Goal: Information Seeking & Learning: Learn about a topic

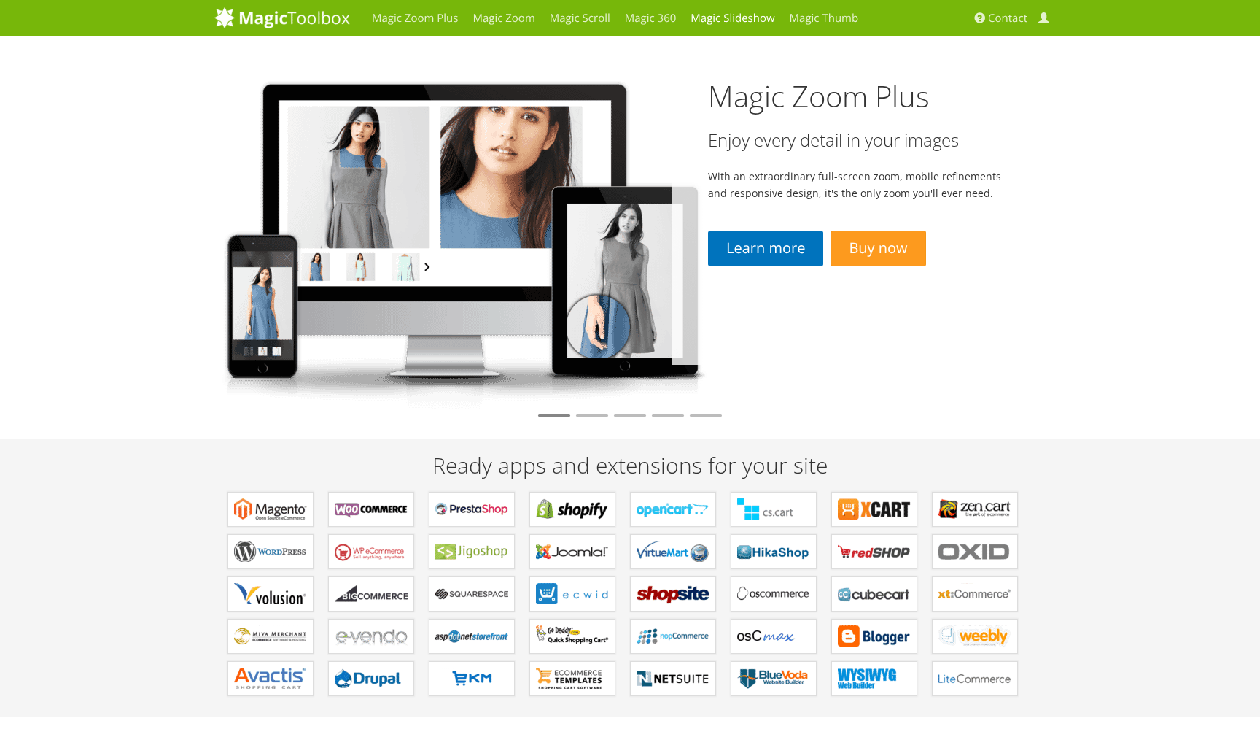
click at [707, 18] on link "Magic Slideshow" at bounding box center [732, 18] width 98 height 36
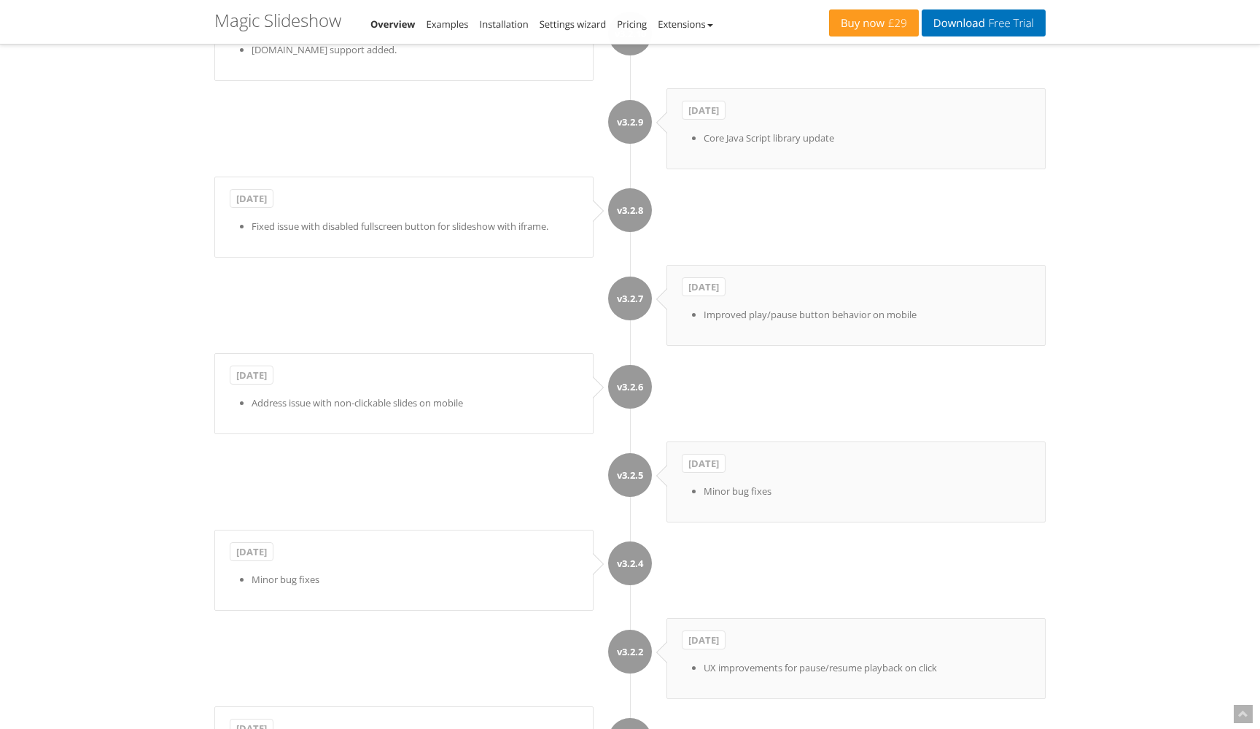
scroll to position [3156, 0]
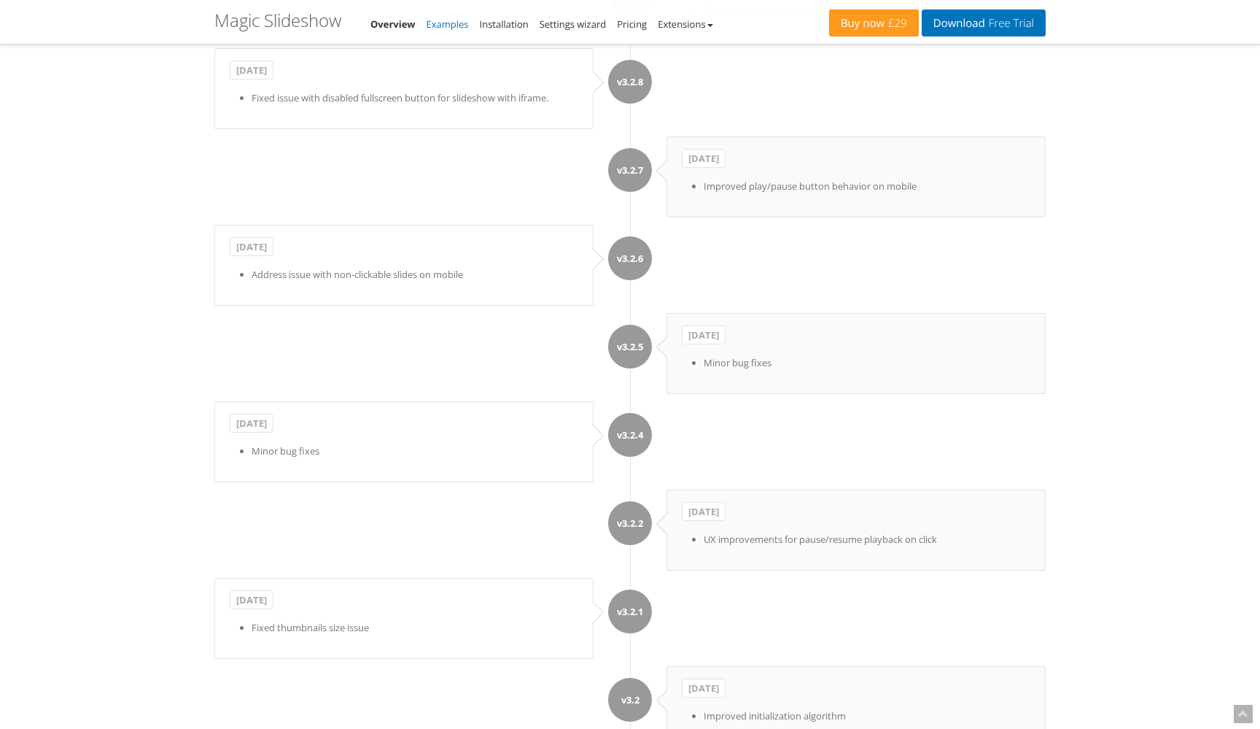
click at [444, 20] on link "Examples" at bounding box center [448, 24] width 42 height 13
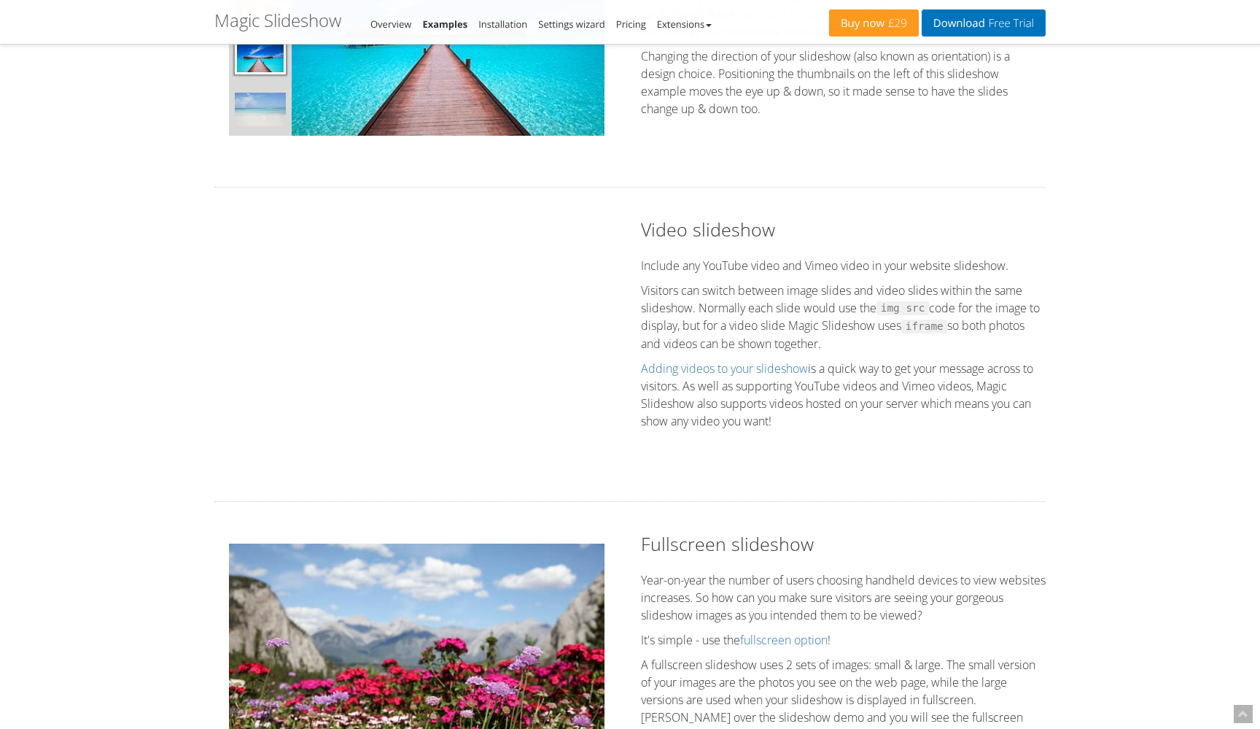
scroll to position [1441, 0]
click at [713, 229] on h2 "Video slideshow" at bounding box center [843, 229] width 405 height 26
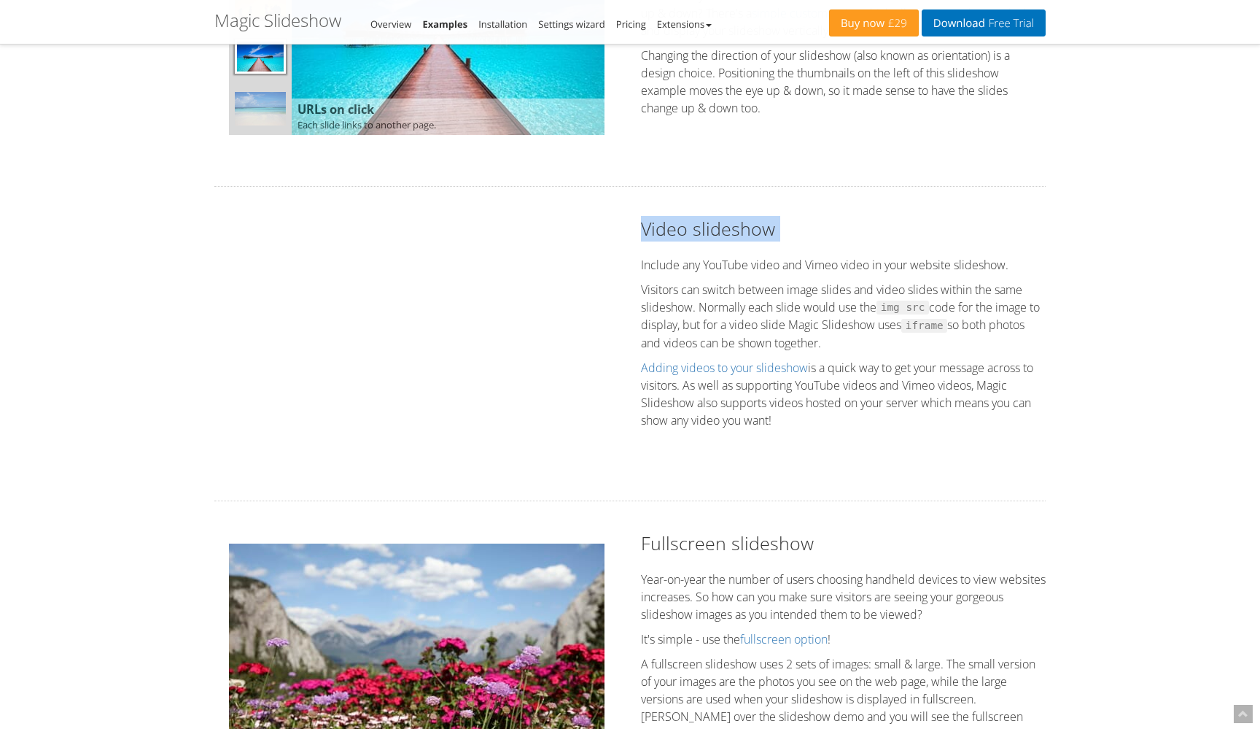
copy h2 "Video slideshow"
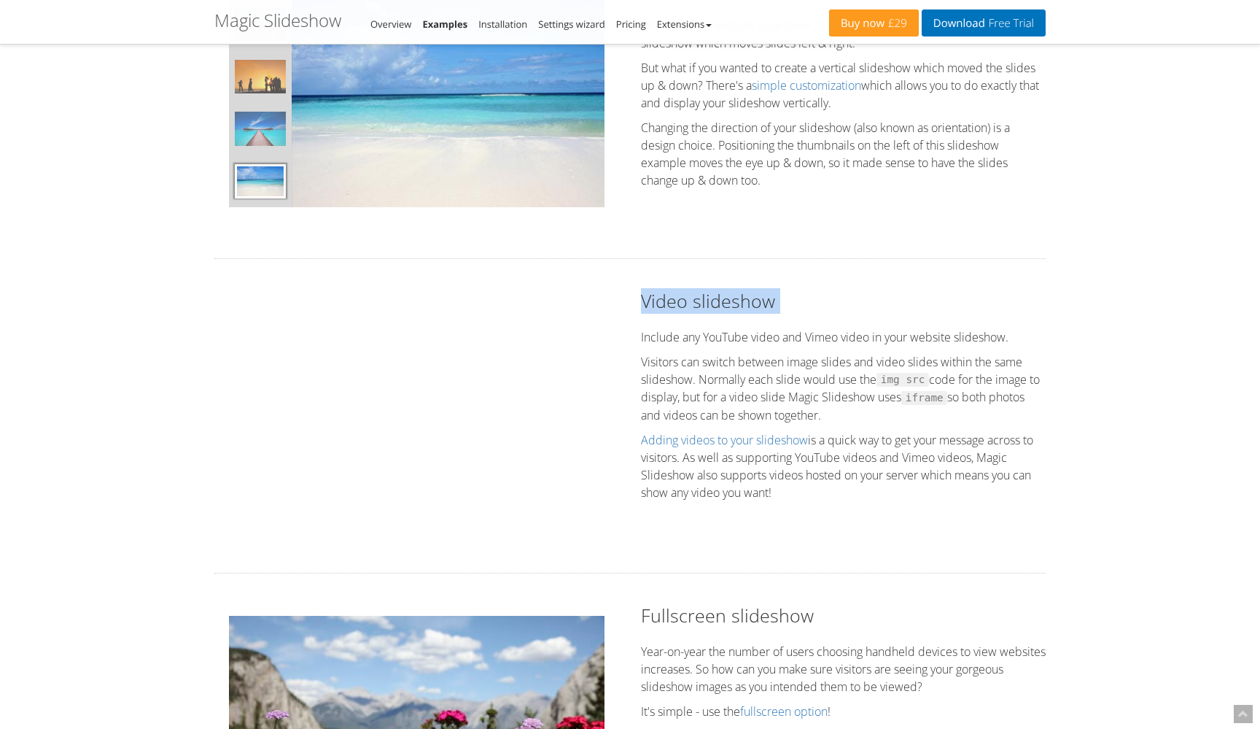
scroll to position [1362, 0]
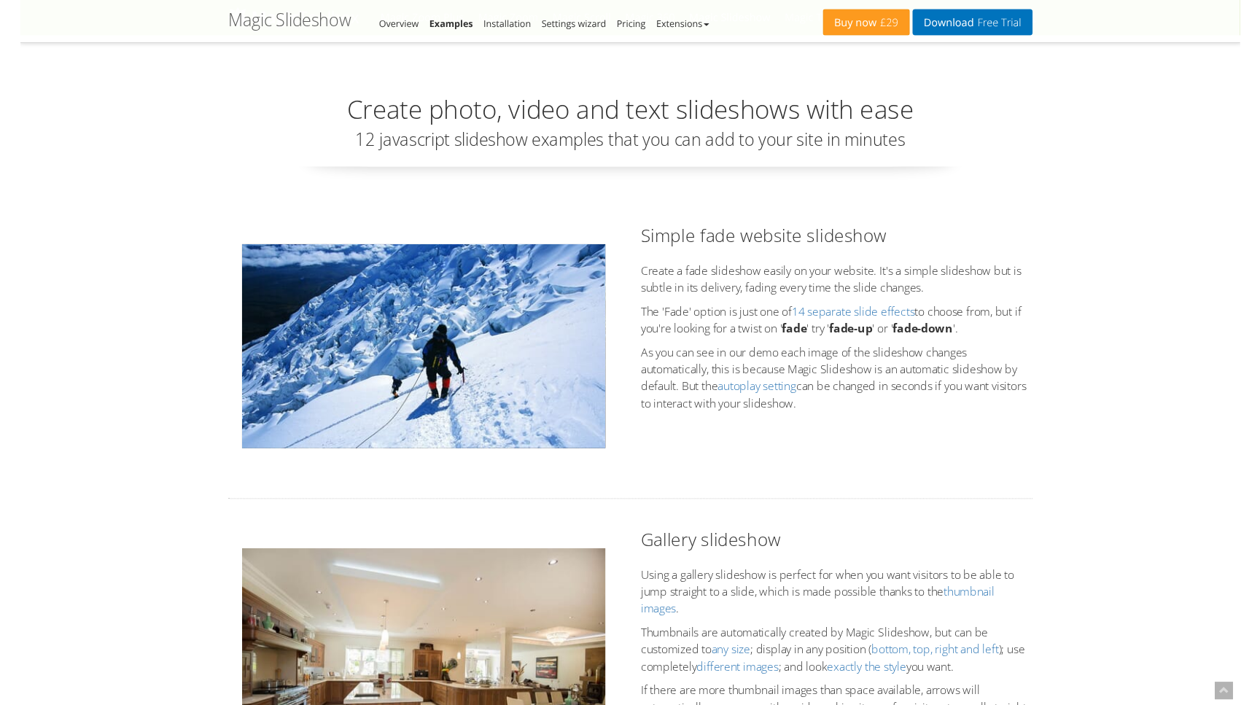
scroll to position [1362, 0]
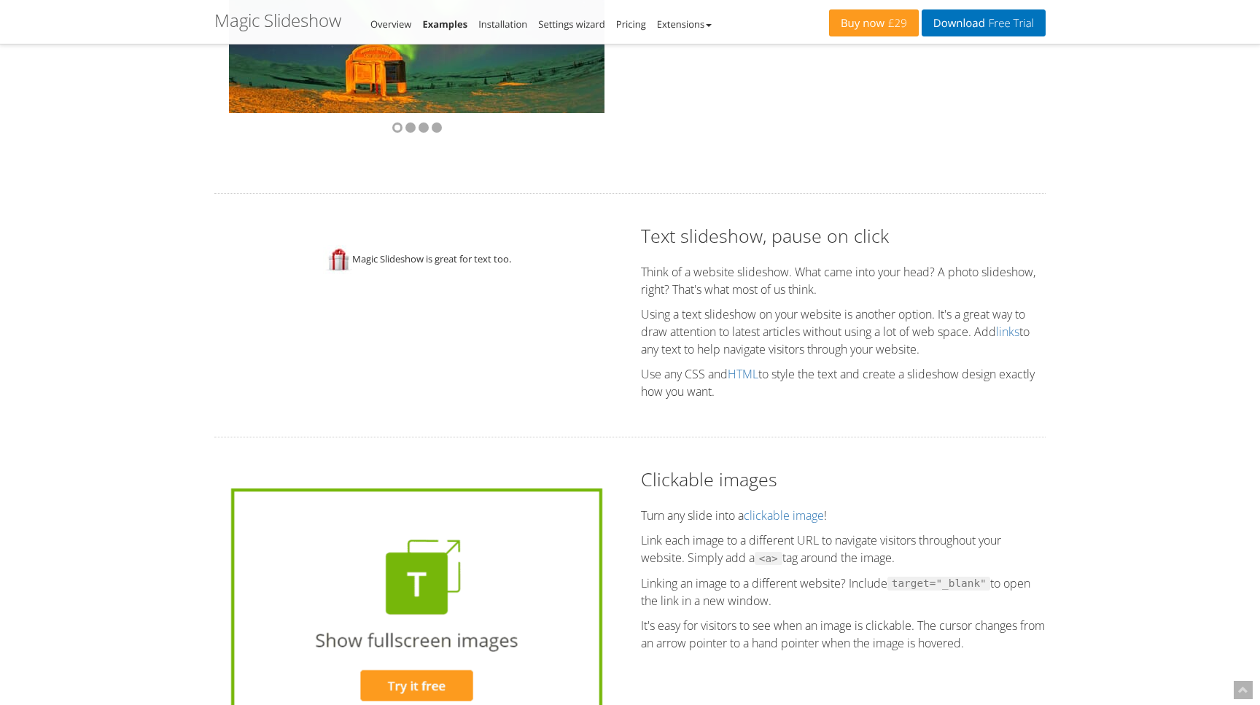
scroll to position [2778, 0]
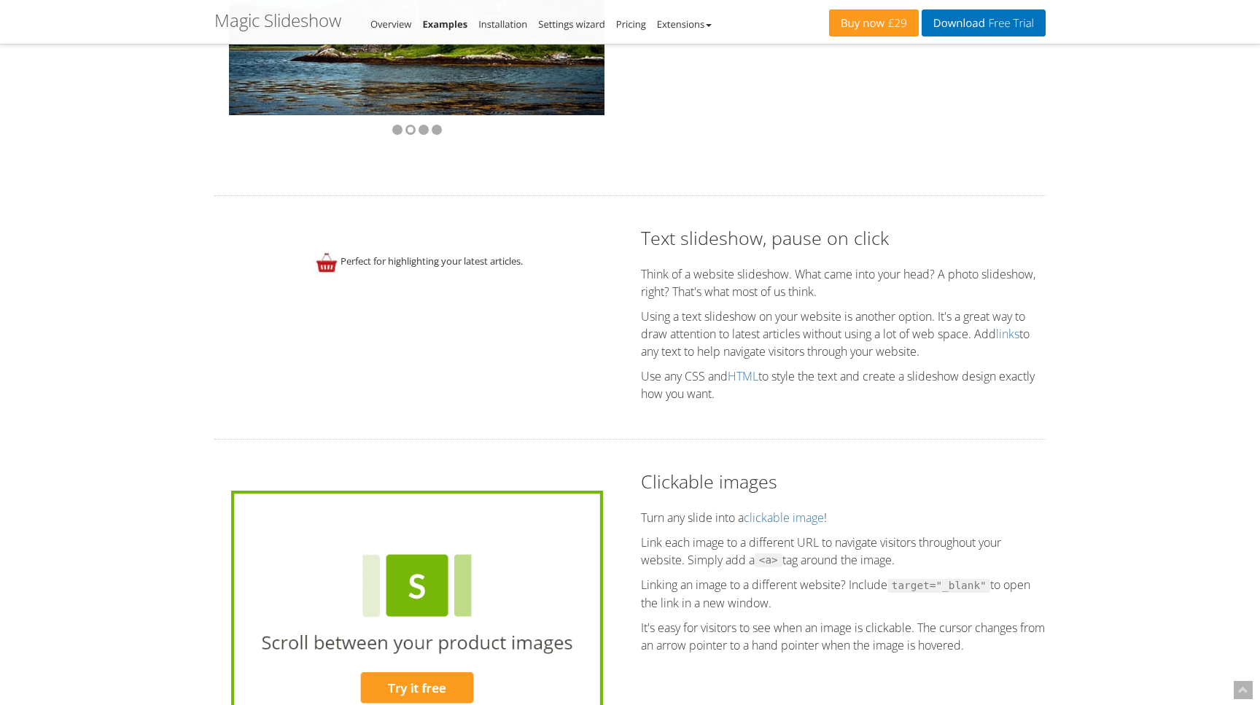
click at [443, 260] on span "Perfect for highlighting your latest articles." at bounding box center [432, 261] width 182 height 13
click at [333, 260] on img at bounding box center [325, 261] width 29 height 29
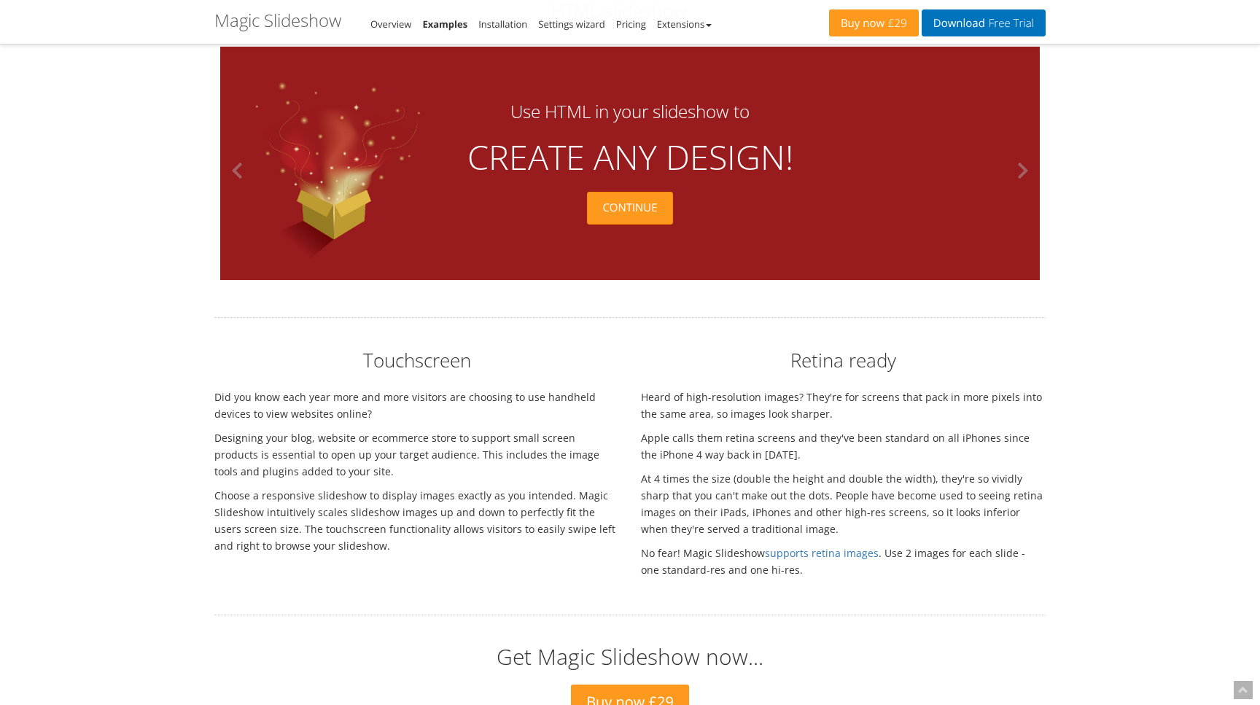
scroll to position [3881, 0]
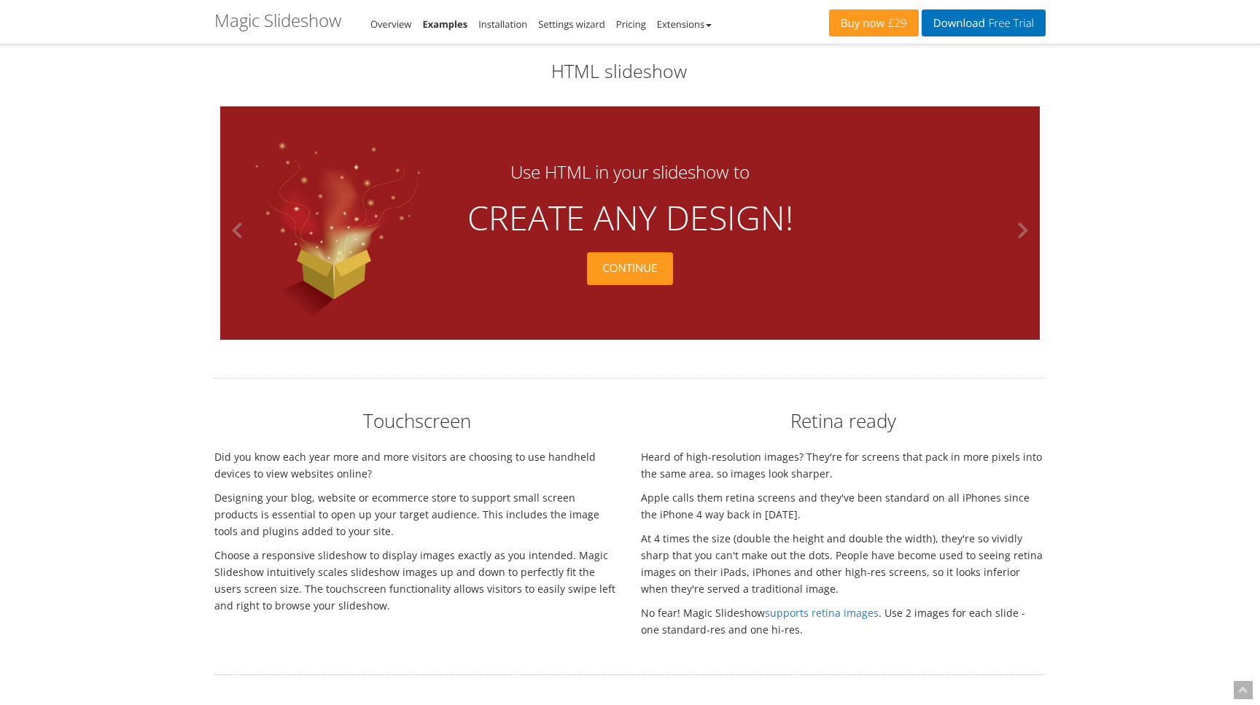
click at [651, 272] on div "Continue" at bounding box center [629, 268] width 85 height 33
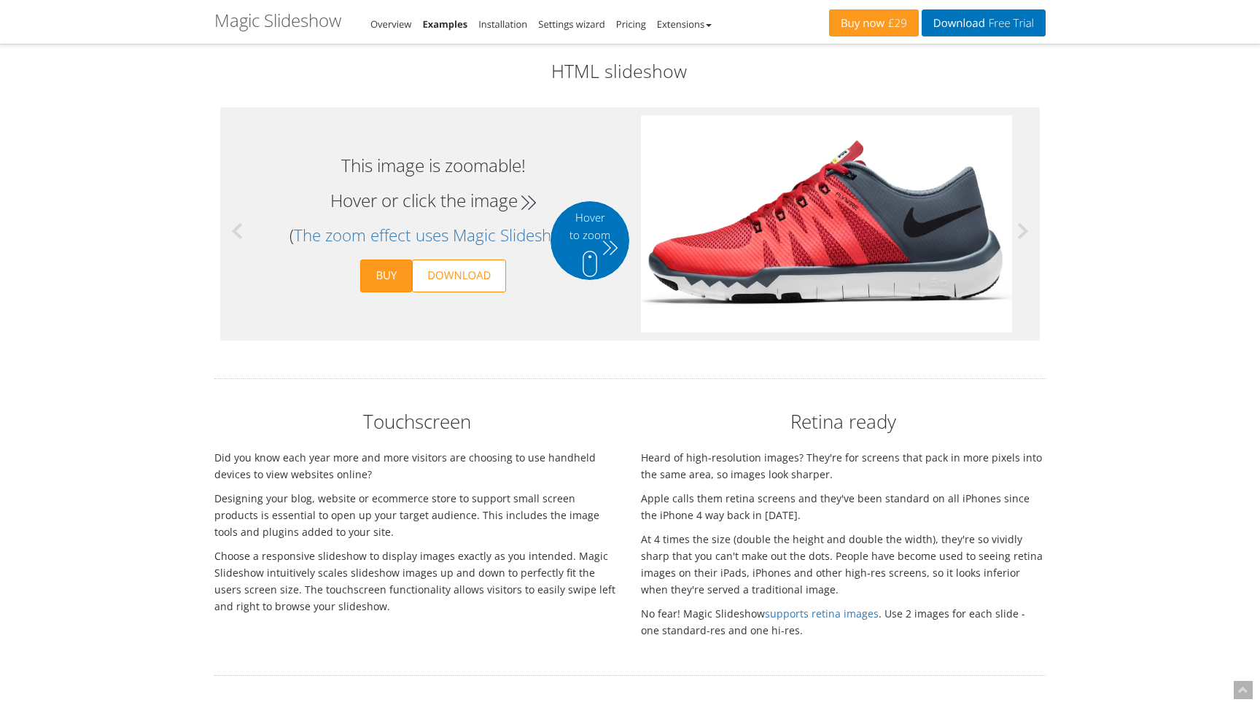
click at [233, 233] on button at bounding box center [242, 231] width 44 height 233
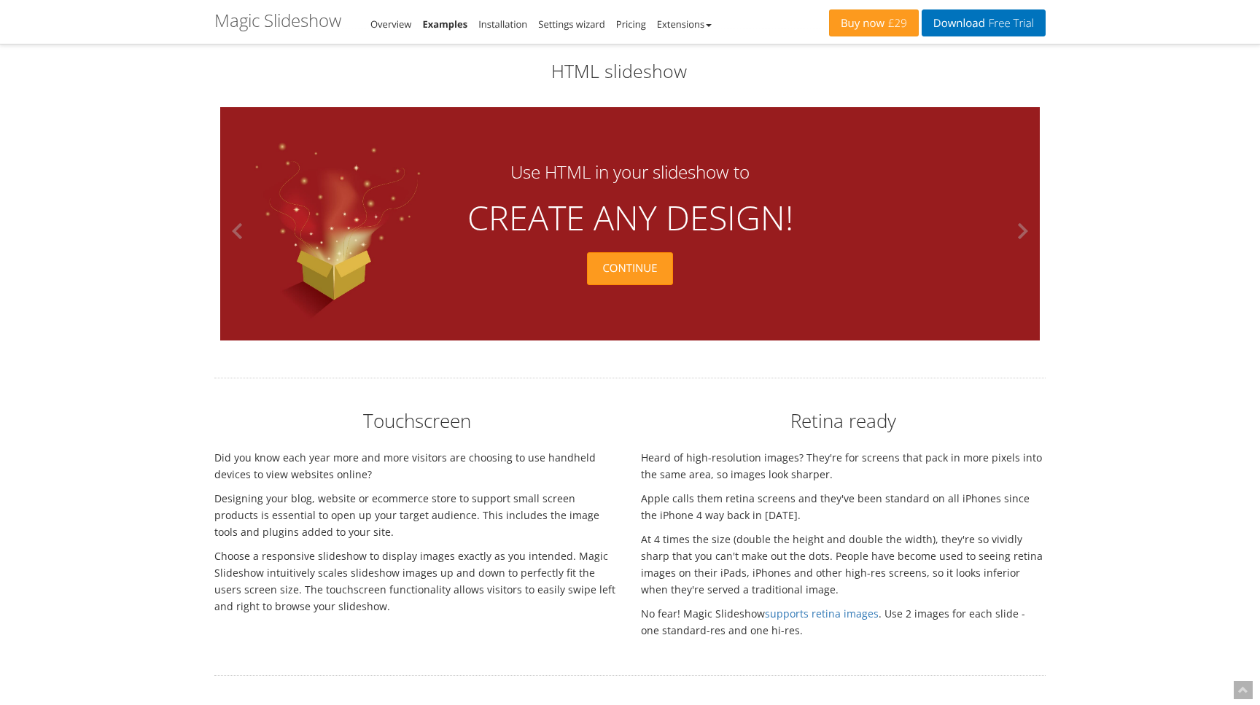
click at [626, 266] on div "Continue" at bounding box center [629, 268] width 85 height 33
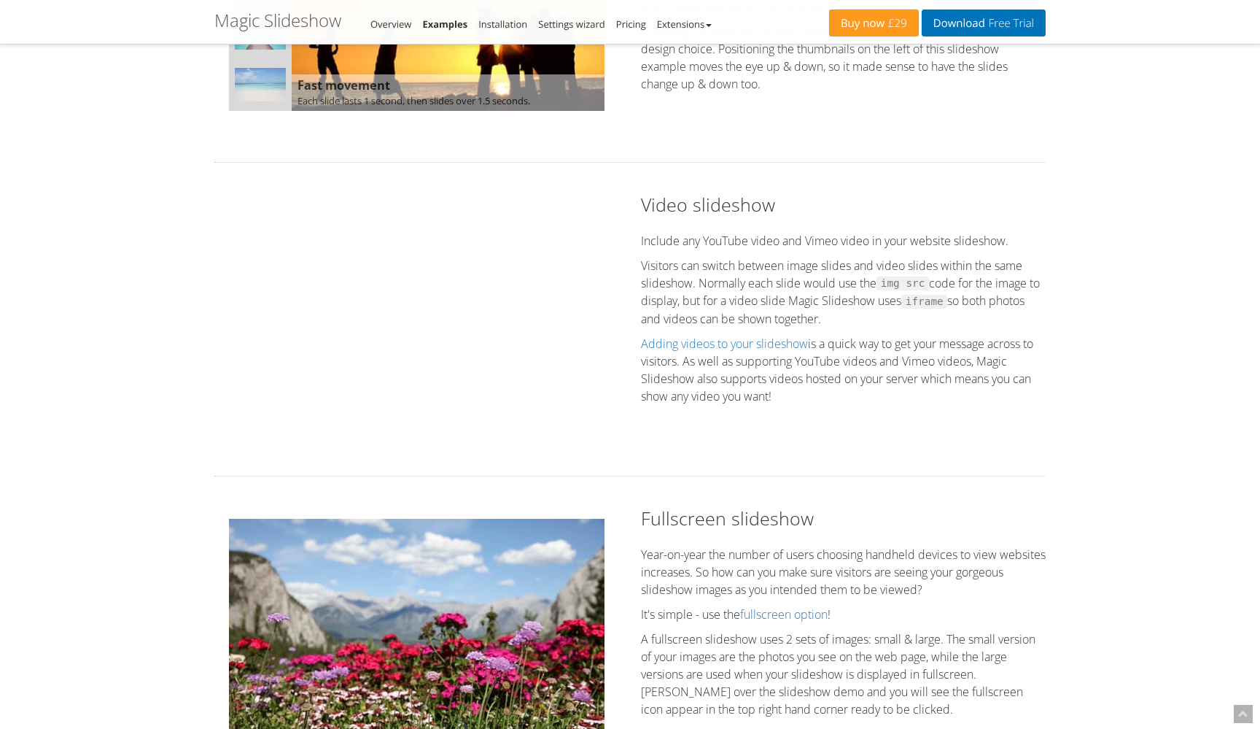
scroll to position [1463, 0]
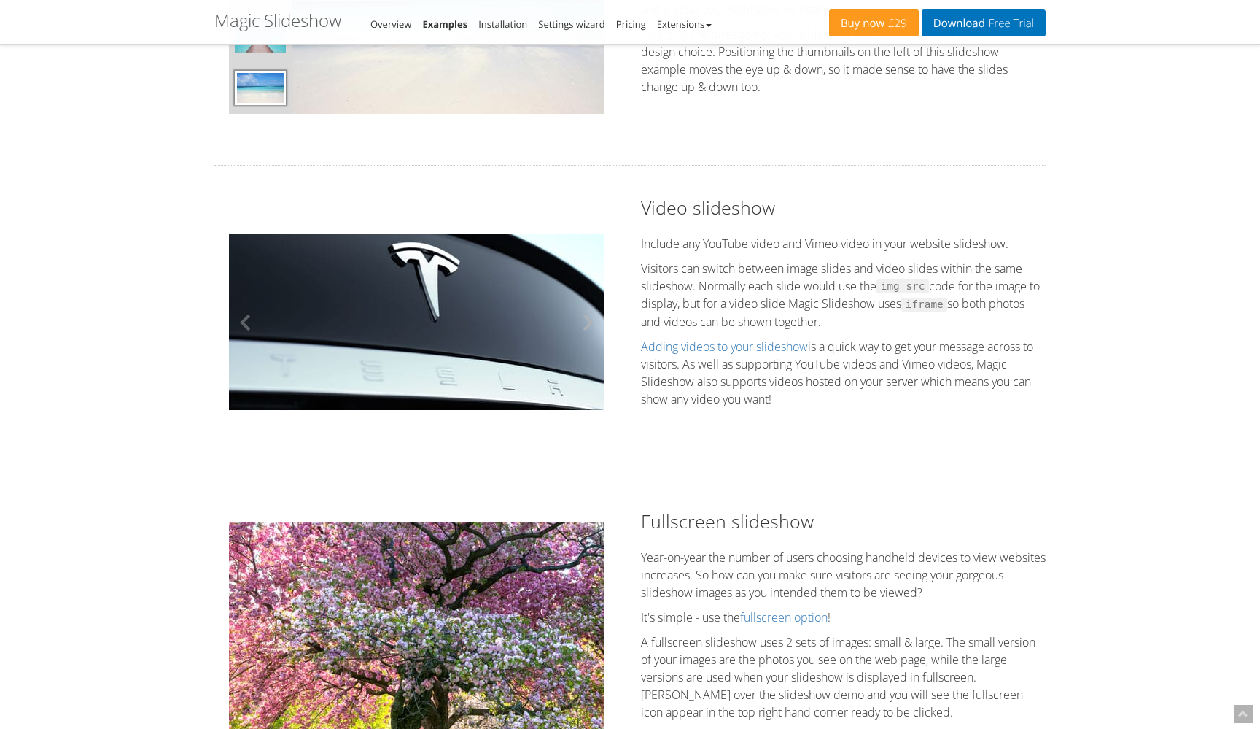
click at [589, 320] on button at bounding box center [583, 323] width 44 height 212
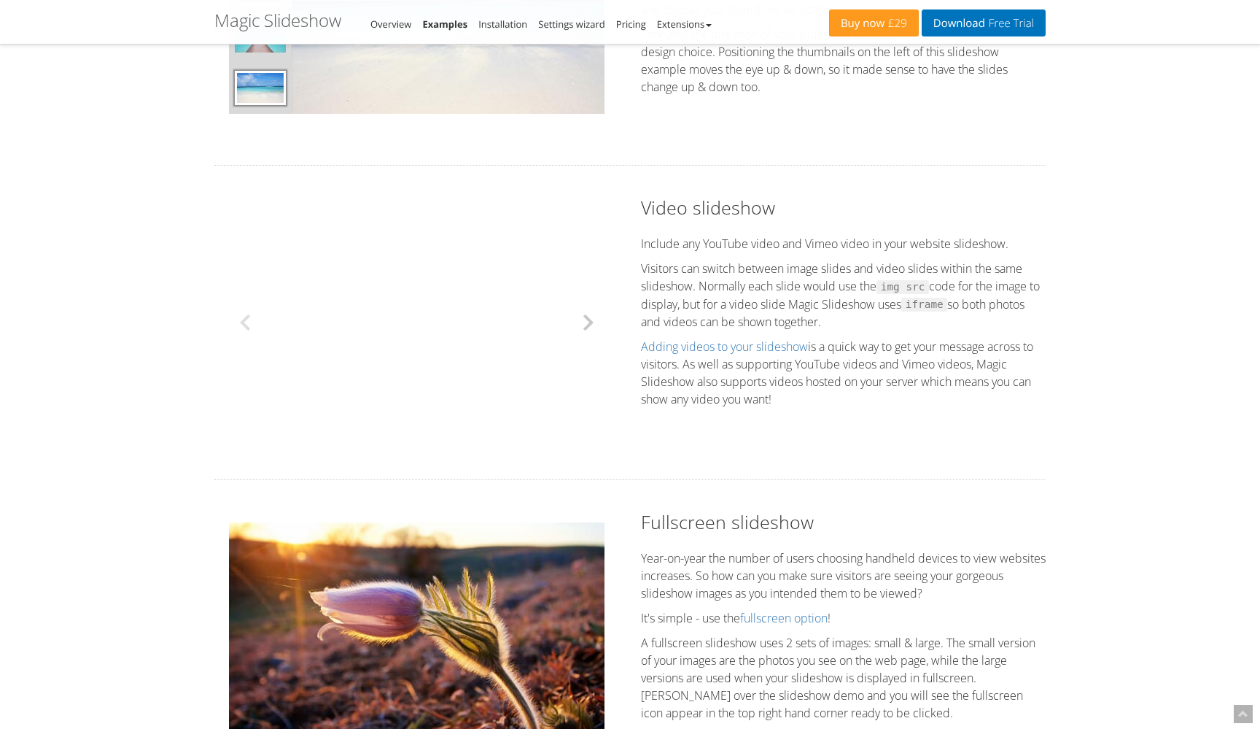
click at [585, 322] on button at bounding box center [583, 323] width 44 height 212
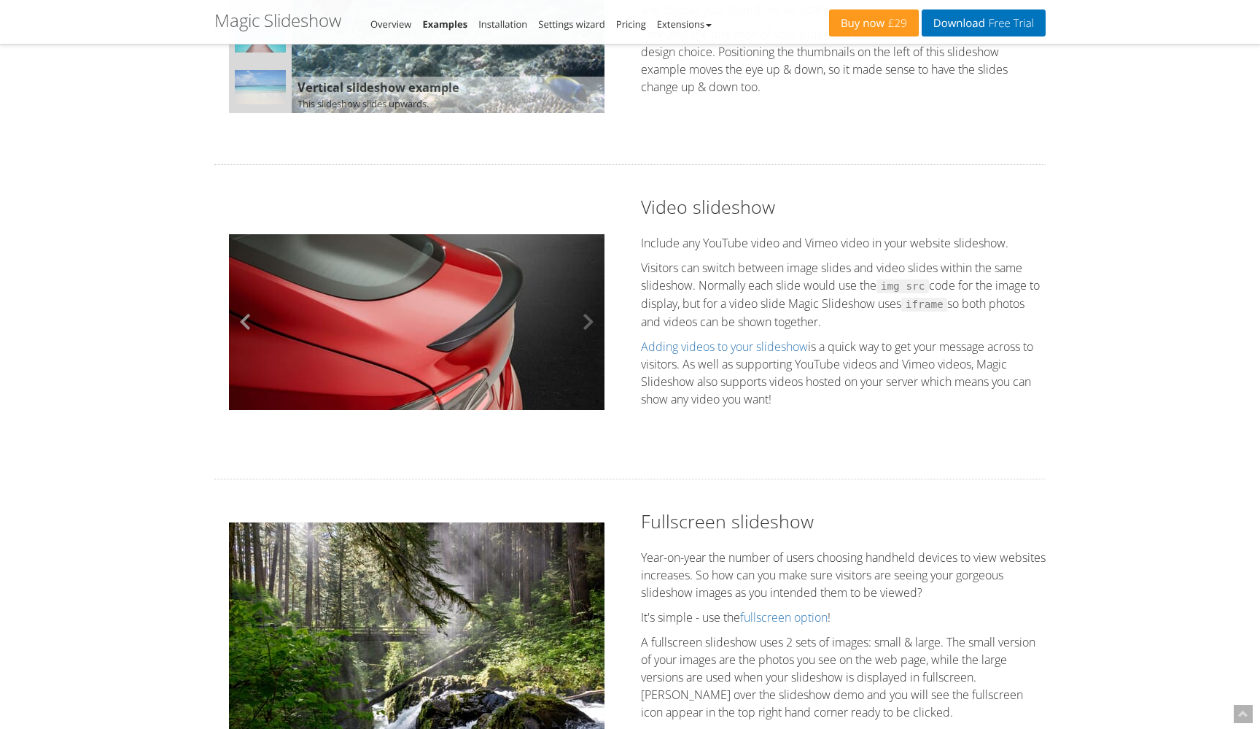
click at [244, 322] on button at bounding box center [251, 322] width 44 height 212
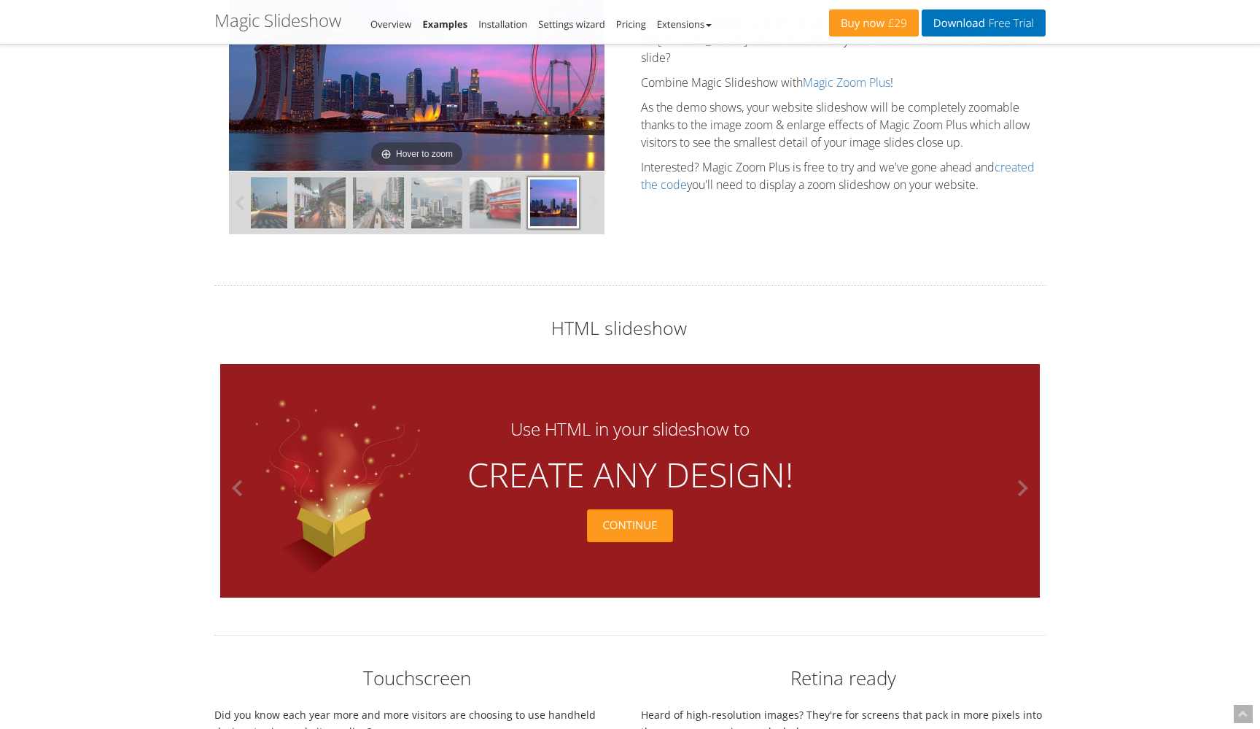
scroll to position [3627, 0]
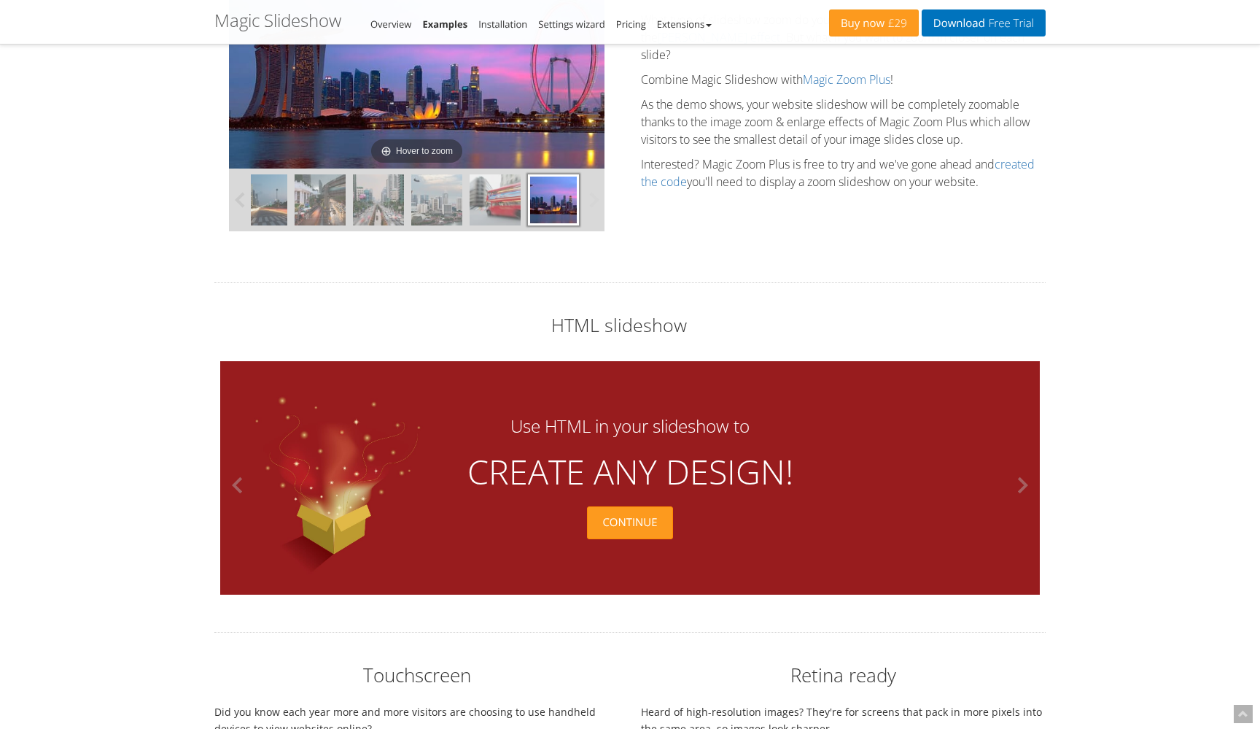
click at [637, 527] on div "Continue" at bounding box center [629, 522] width 85 height 33
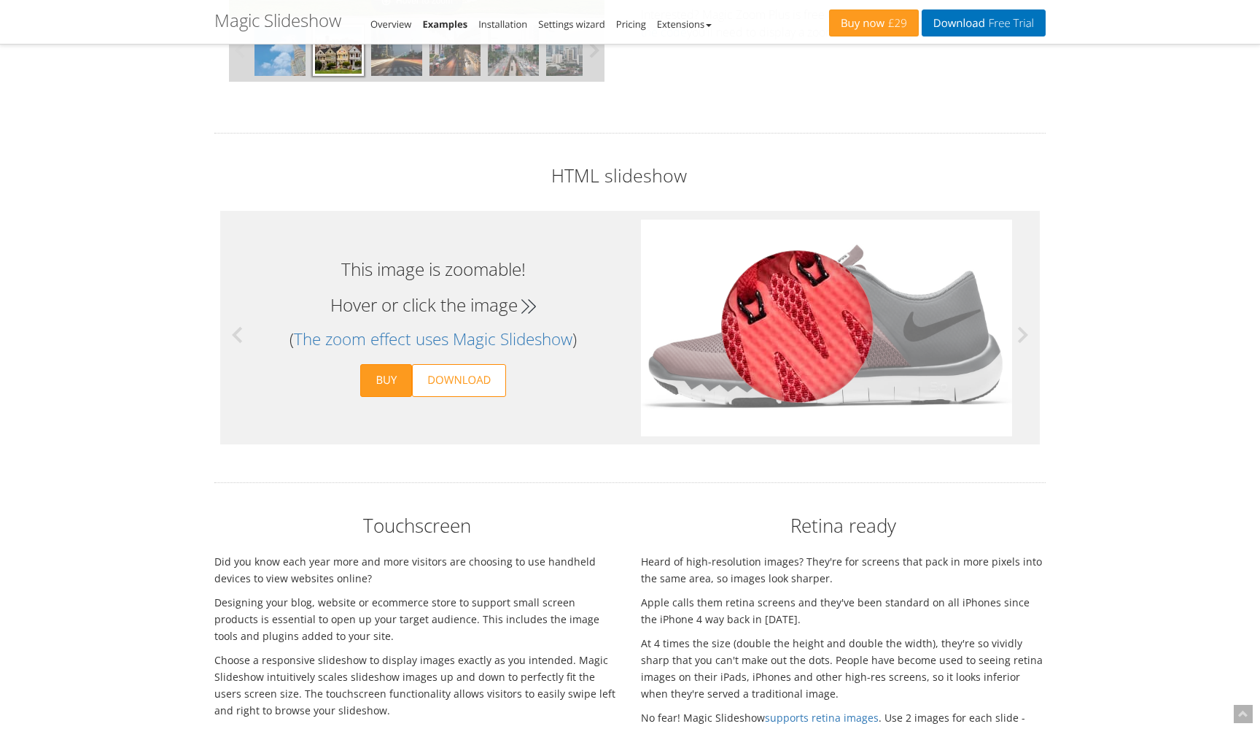
scroll to position [3793, 0]
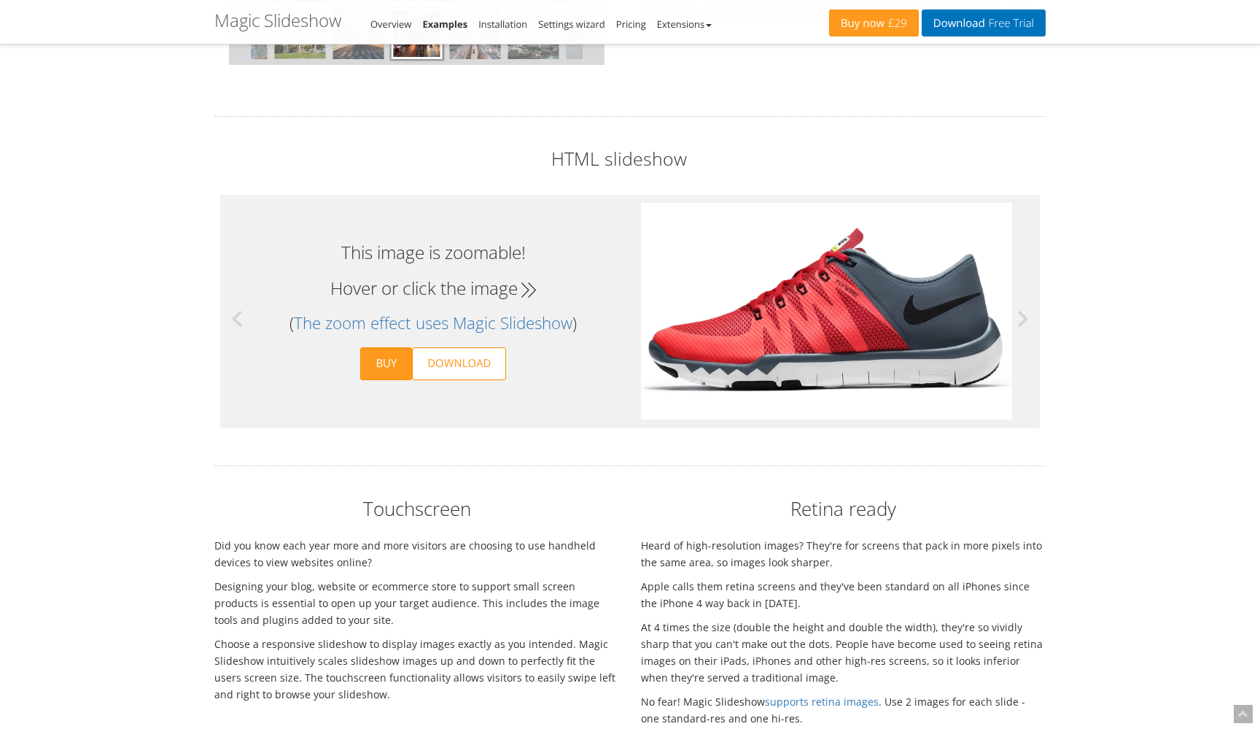
click at [634, 332] on div at bounding box center [826, 311] width 393 height 217
